Goal: Entertainment & Leisure: Consume media (video, audio)

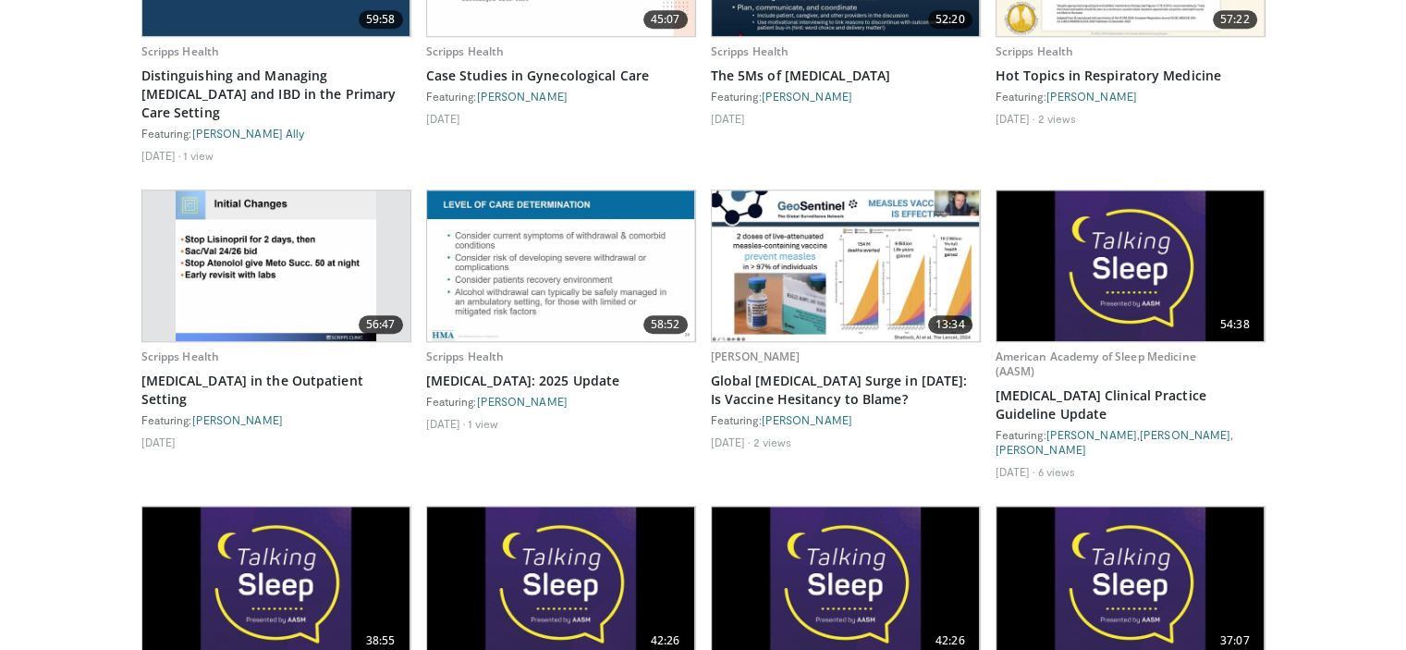
scroll to position [1550, 0]
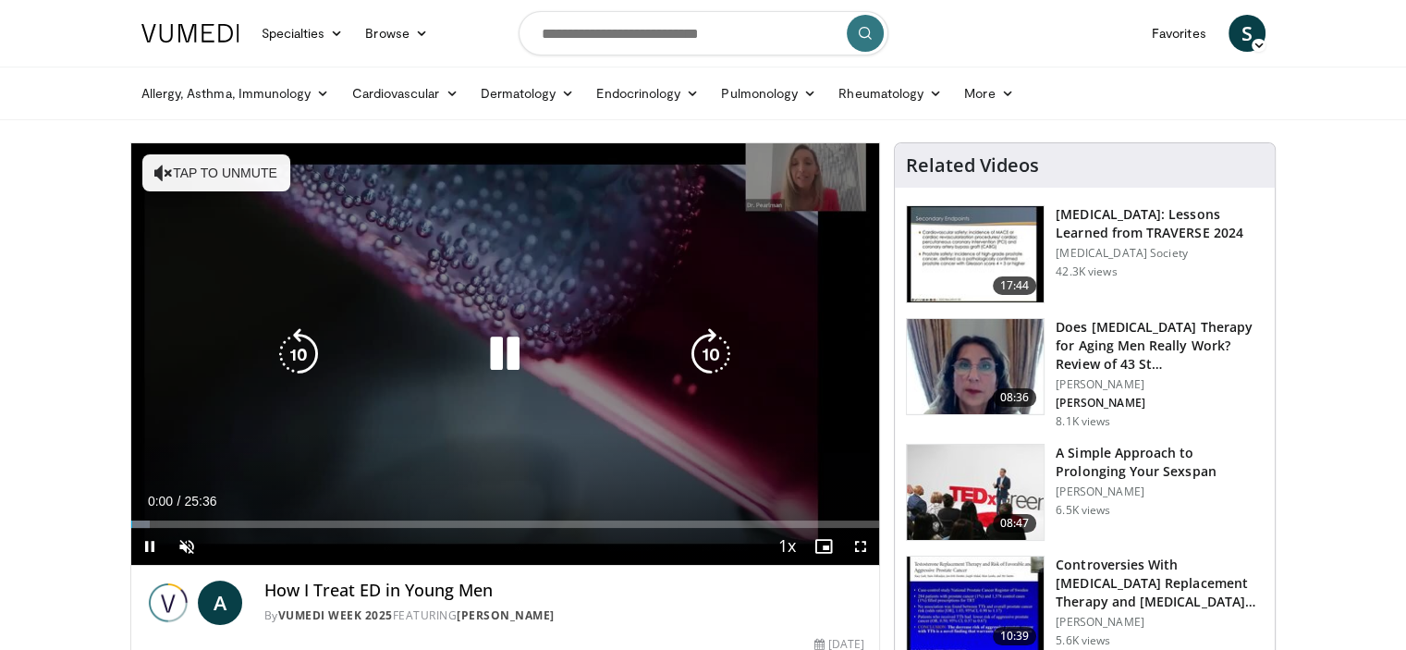
click at [506, 349] on icon "Video Player" at bounding box center [505, 354] width 52 height 52
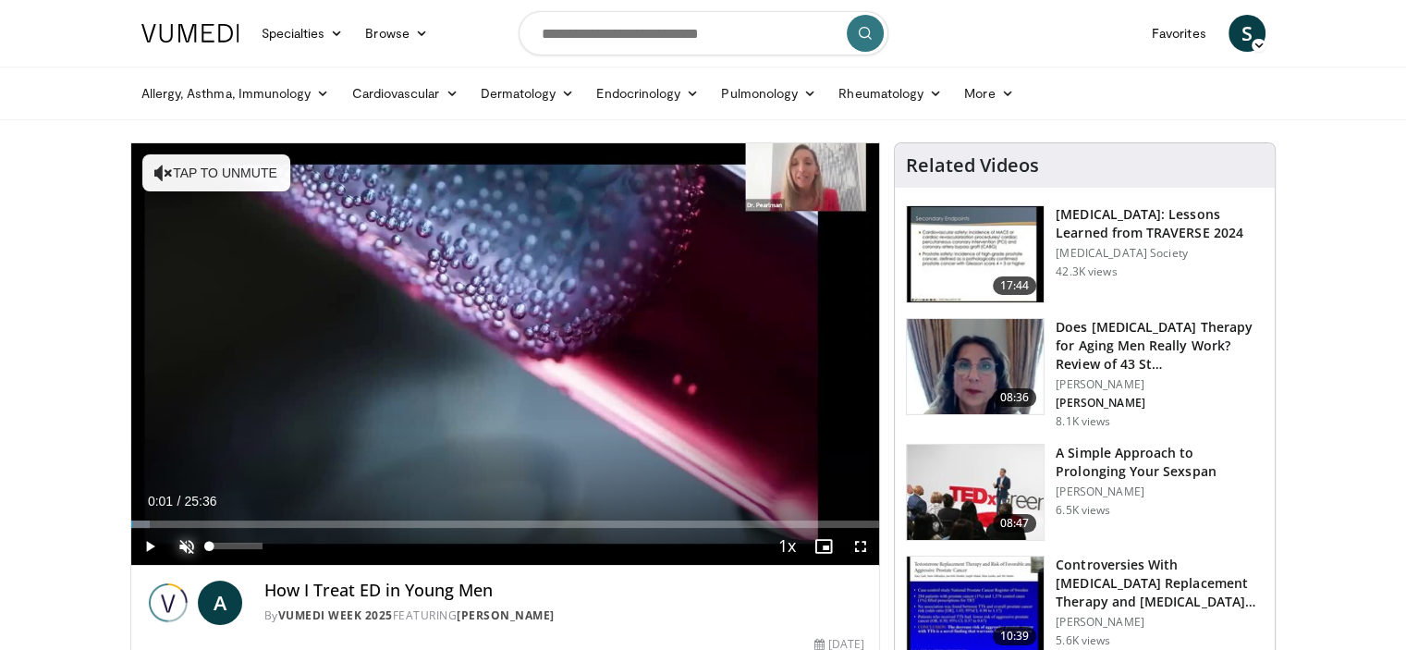
click at [181, 540] on span "Video Player" at bounding box center [186, 546] width 37 height 37
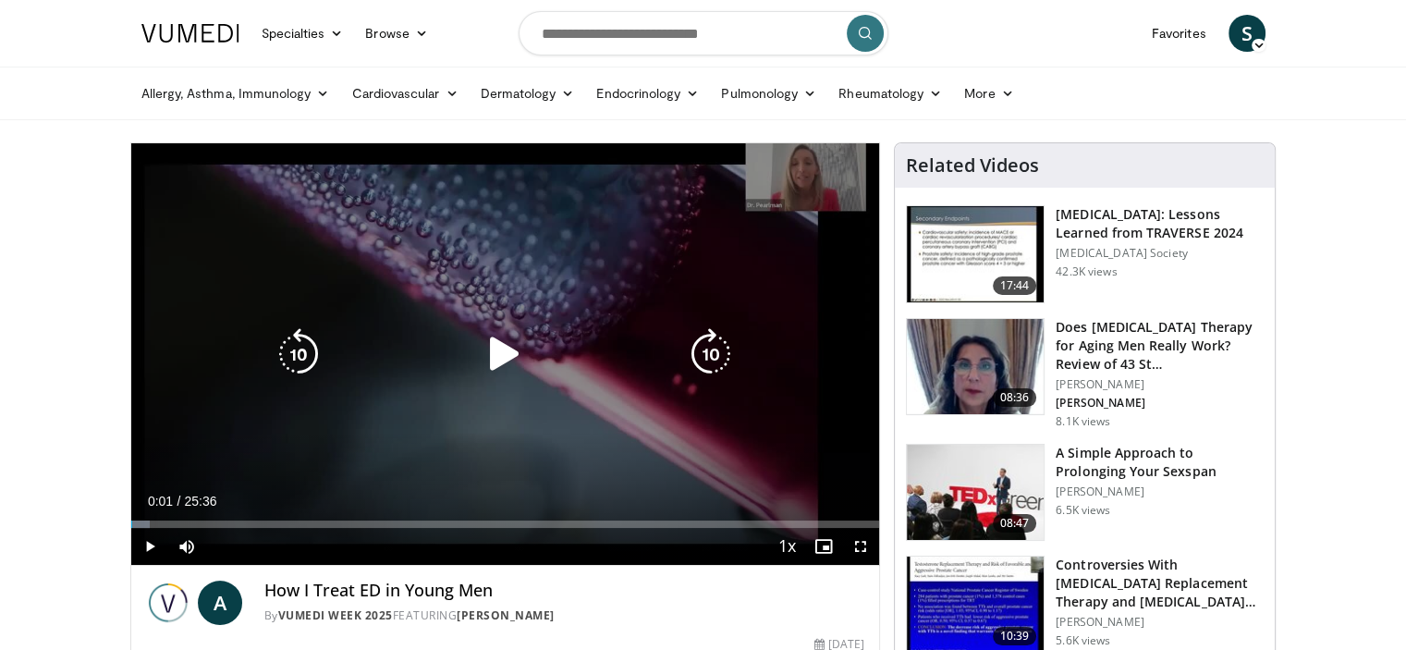
click at [489, 369] on icon "Video Player" at bounding box center [505, 354] width 52 height 52
click at [507, 354] on icon "Video Player" at bounding box center [505, 354] width 52 height 52
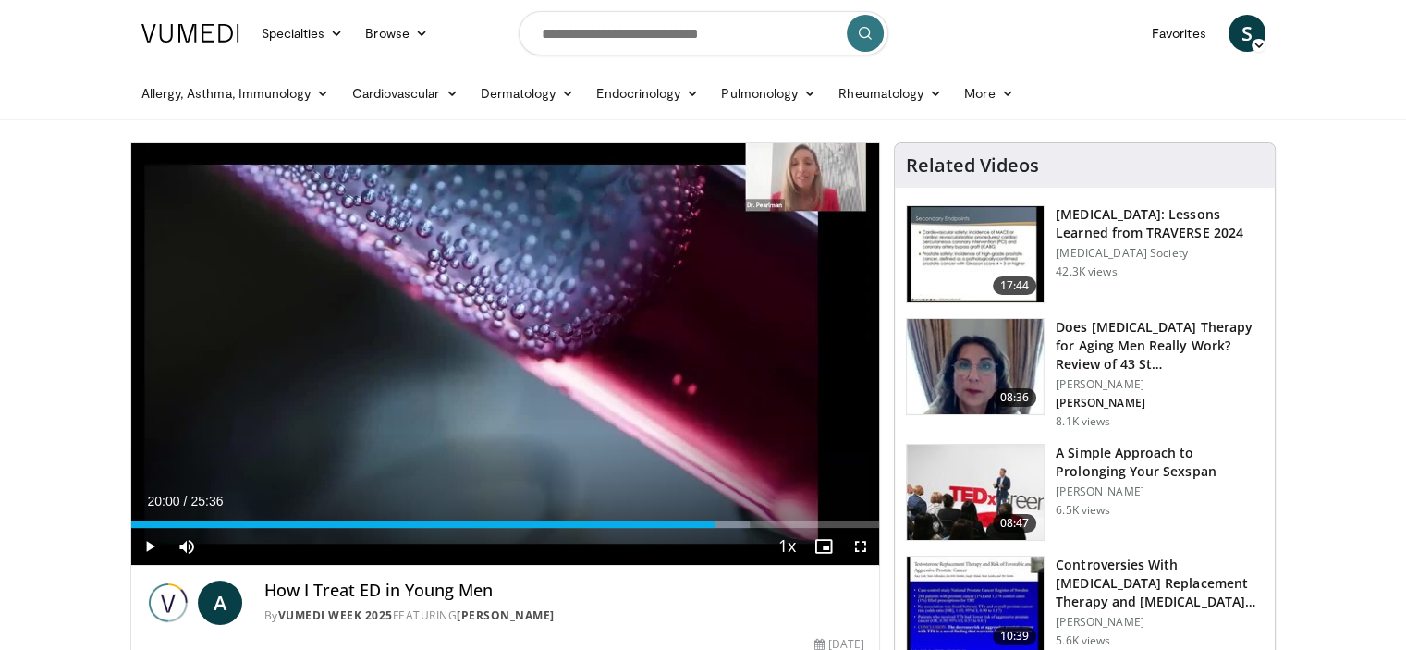
click at [507, 354] on div "10 seconds Tap to unmute" at bounding box center [505, 354] width 749 height 422
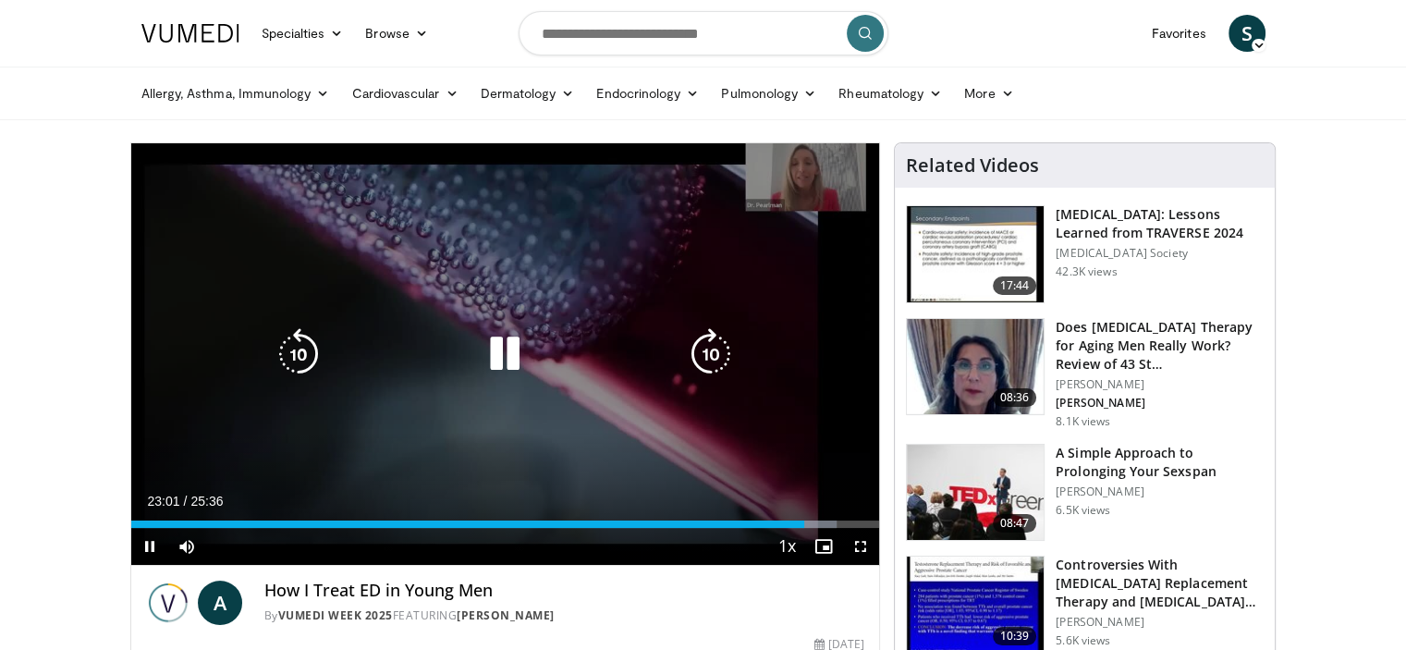
click at [408, 338] on div "Video Player" at bounding box center [504, 354] width 449 height 37
click at [514, 358] on icon "Video Player" at bounding box center [505, 354] width 52 height 52
click at [499, 364] on icon "Video Player" at bounding box center [505, 354] width 52 height 52
